Goal: Communication & Community: Participate in discussion

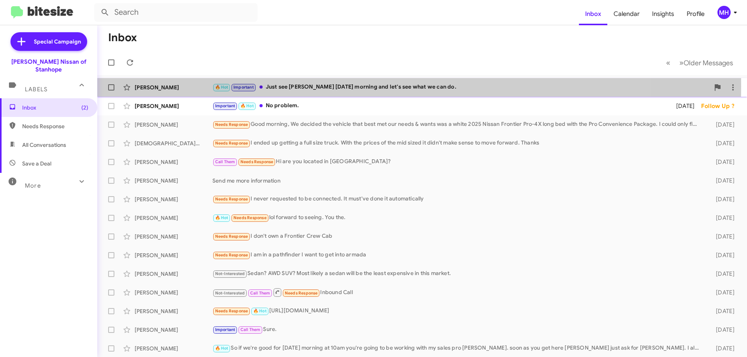
click at [301, 86] on div "🔥 Hot Important Just see [PERSON_NAME] [DATE] morning and let's see what we can…" at bounding box center [460, 87] width 497 height 9
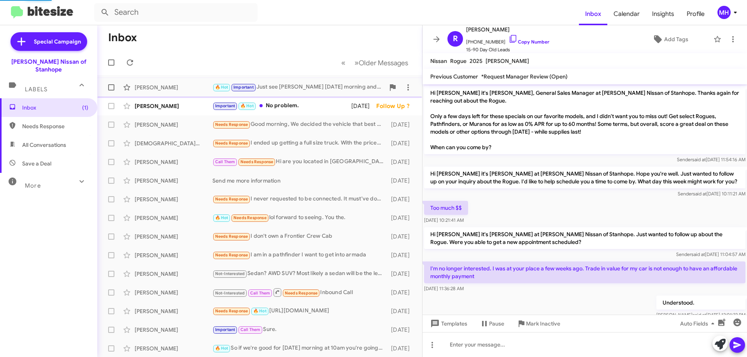
scroll to position [260, 0]
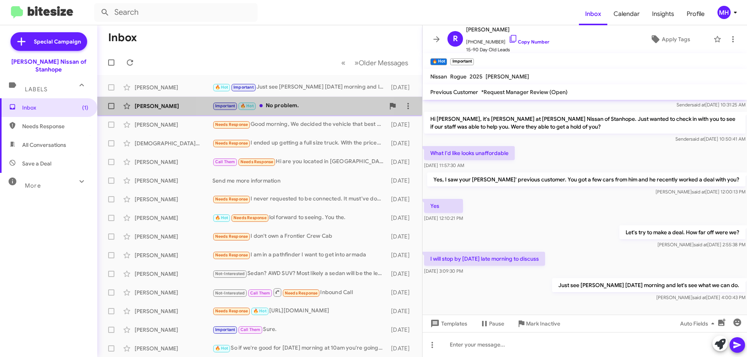
click at [289, 104] on div "Important 🔥 Hot No problem." at bounding box center [298, 105] width 172 height 9
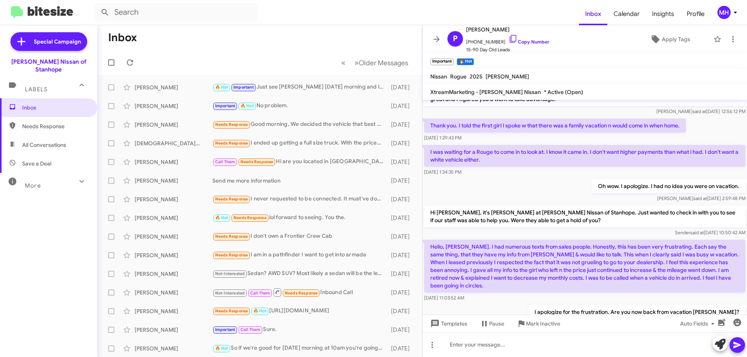
scroll to position [428, 0]
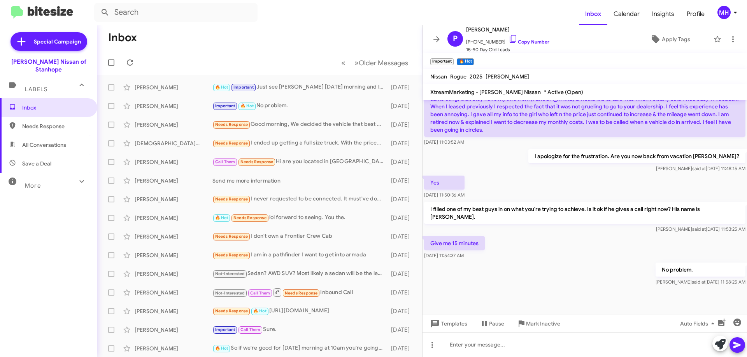
click at [54, 141] on span "All Conversations" at bounding box center [44, 145] width 44 height 8
type input "in:all-conversations"
